Goal: Navigation & Orientation: Find specific page/section

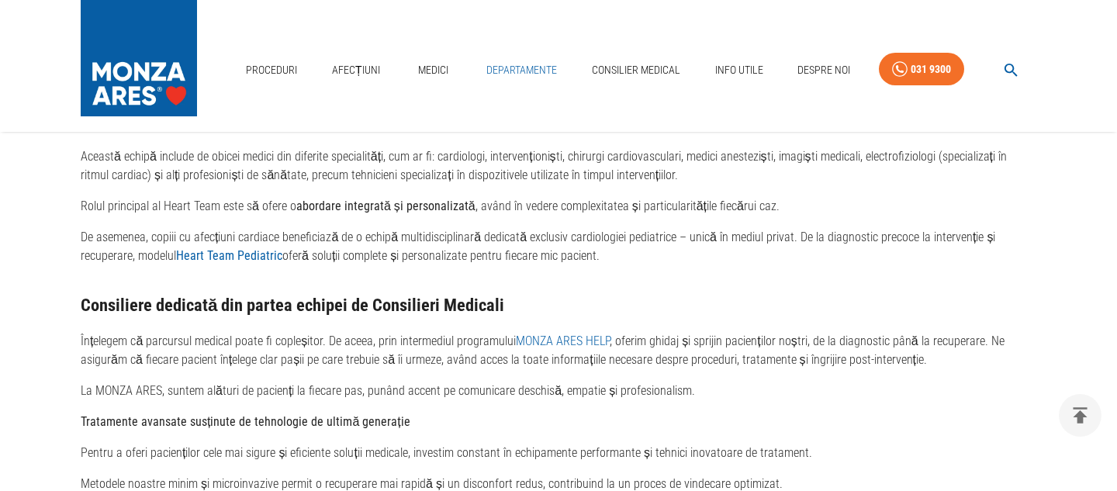
click at [526, 70] on link "Departamente" at bounding box center [521, 70] width 83 height 32
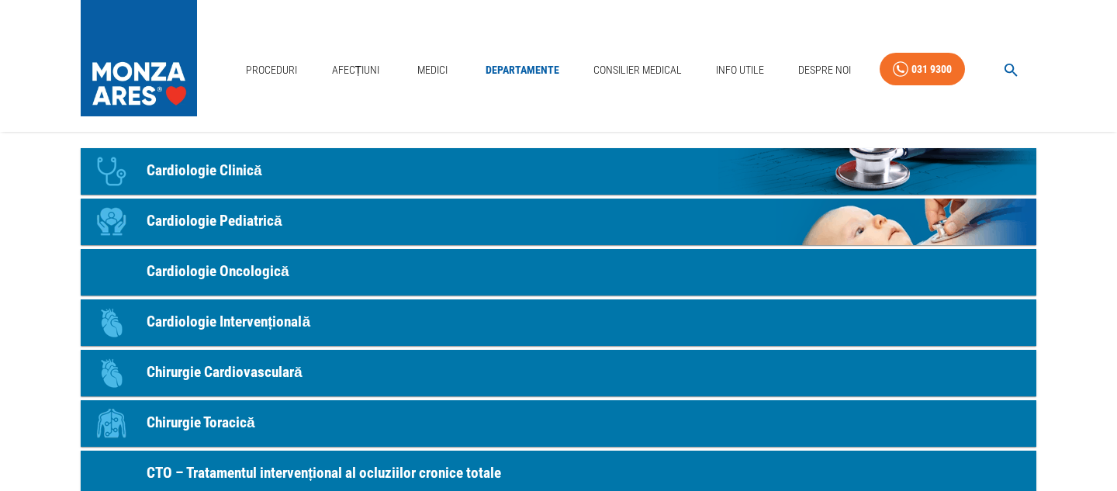
scroll to position [114, 0]
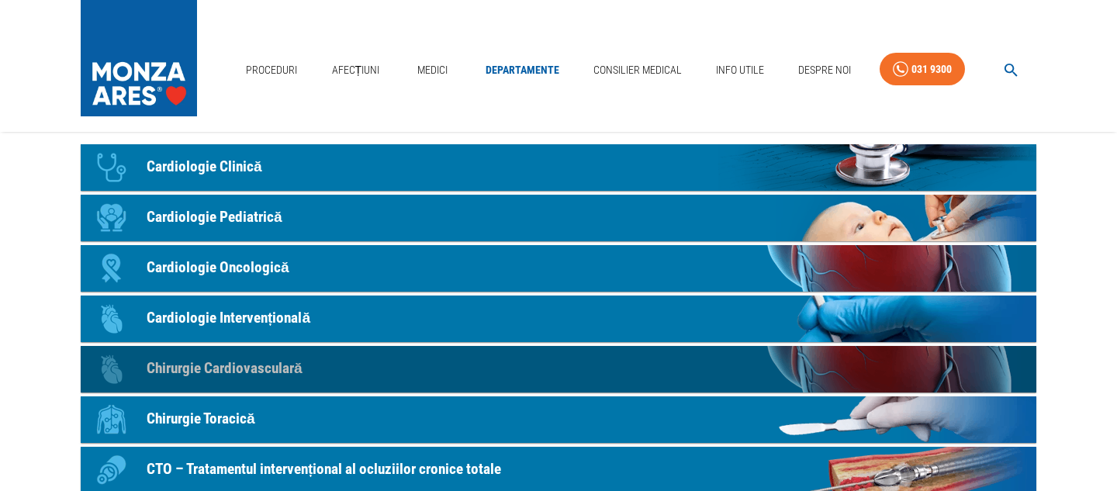
click at [228, 373] on p "Chirurgie Cardiovasculară" at bounding box center [225, 369] width 156 height 22
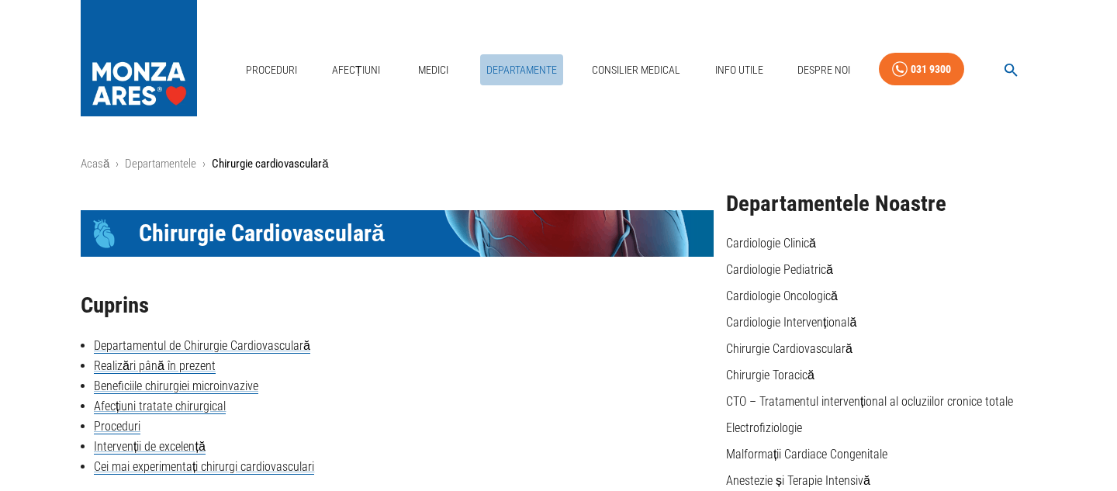
click at [525, 68] on link "Departamente" at bounding box center [521, 70] width 83 height 32
